Goal: Transaction & Acquisition: Purchase product/service

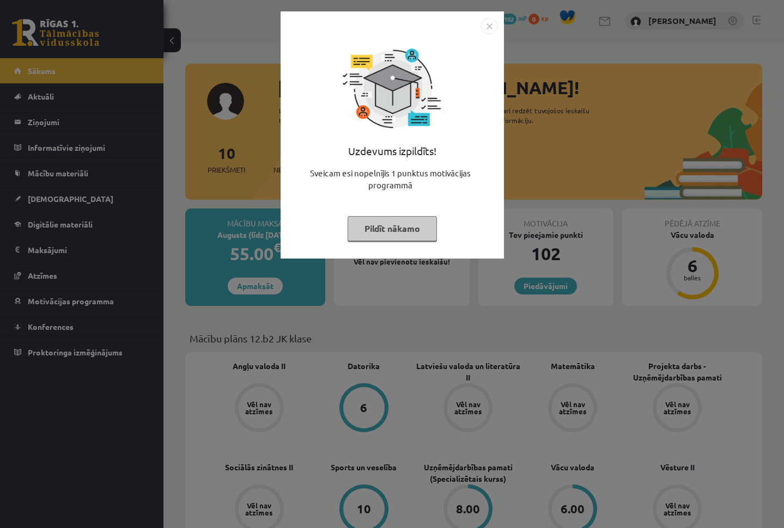
click at [387, 229] on button "Pildīt nākamo" at bounding box center [392, 228] width 89 height 25
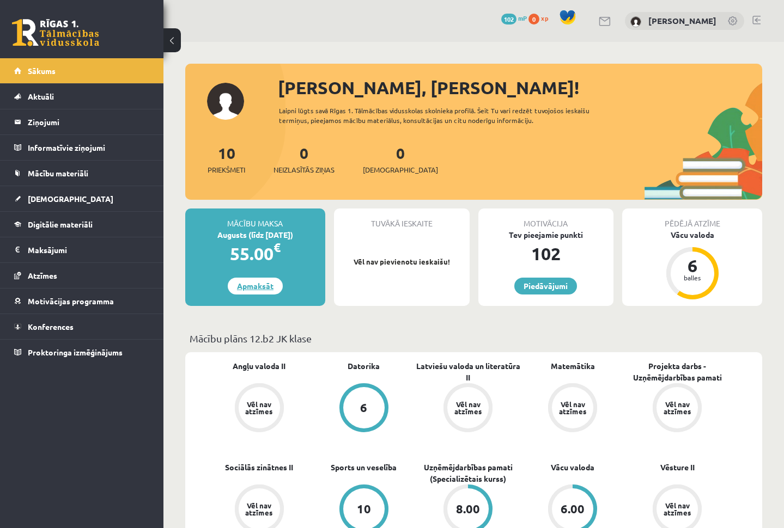
click at [269, 284] on link "Apmaksāt" at bounding box center [255, 286] width 55 height 17
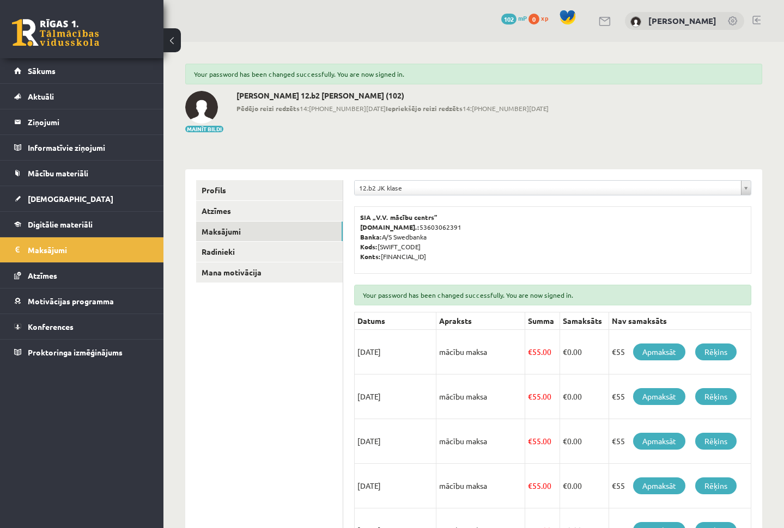
scroll to position [7, 0]
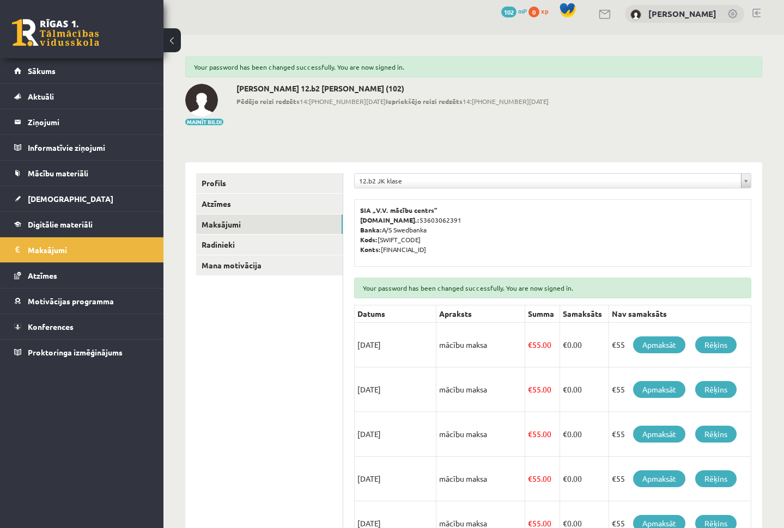
click at [655, 355] on td "€55 Apmaksāt Rēķins" at bounding box center [680, 345] width 142 height 45
click at [654, 342] on link "Apmaksāt" at bounding box center [659, 345] width 52 height 17
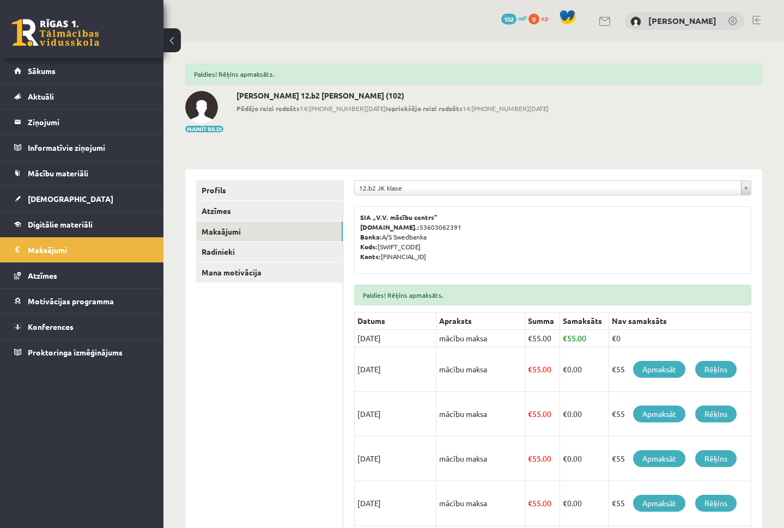
click at [48, 32] on link at bounding box center [55, 32] width 87 height 27
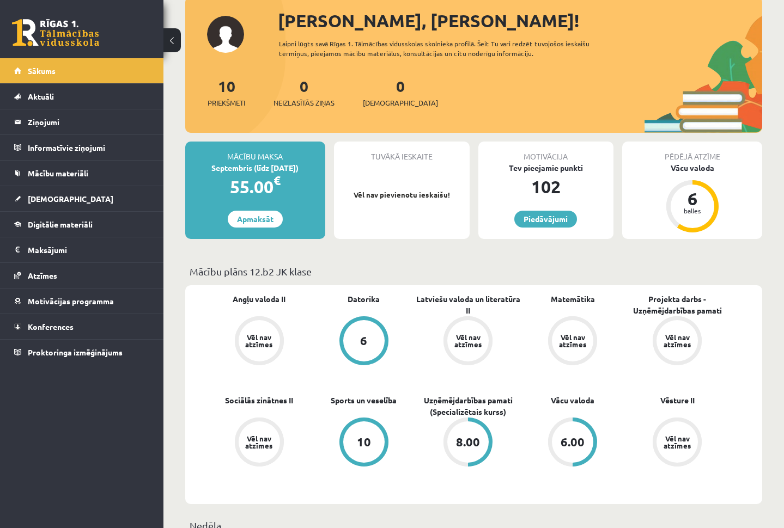
scroll to position [66, 0]
